Goal: Find contact information: Find contact information

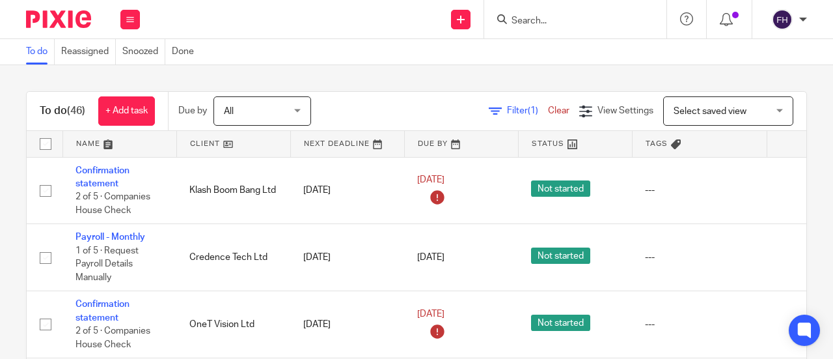
click at [536, 25] on input "Search" at bounding box center [568, 22] width 117 height 12
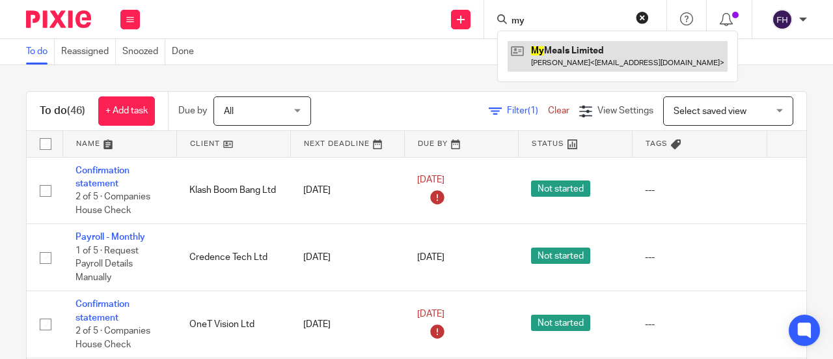
type input "my"
click at [541, 56] on link at bounding box center [618, 56] width 220 height 30
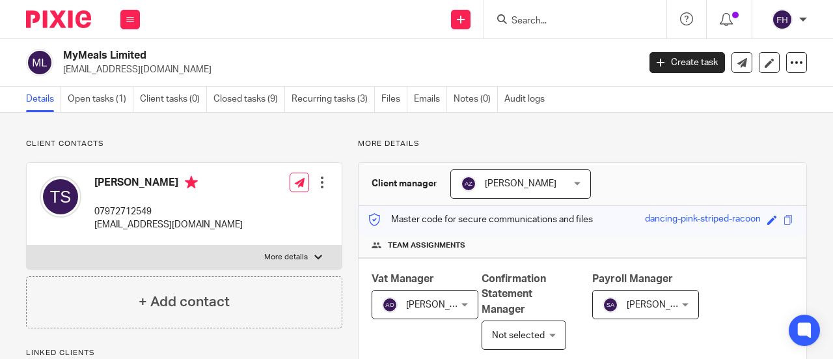
click at [61, 75] on div "MyMeals Limited tarunsharma07@gmail.com" at bounding box center [328, 62] width 604 height 27
copy p "[EMAIL_ADDRESS][DOMAIN_NAME]"
